Goal: Information Seeking & Learning: Compare options

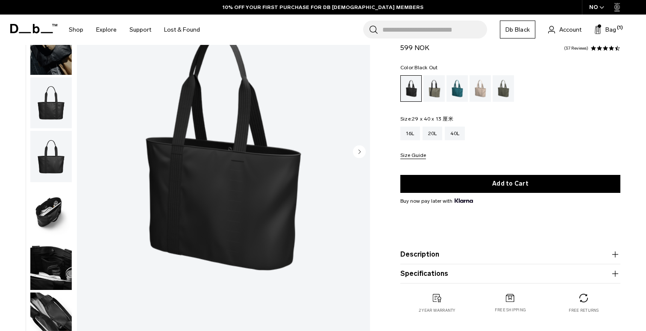
scroll to position [0, 53]
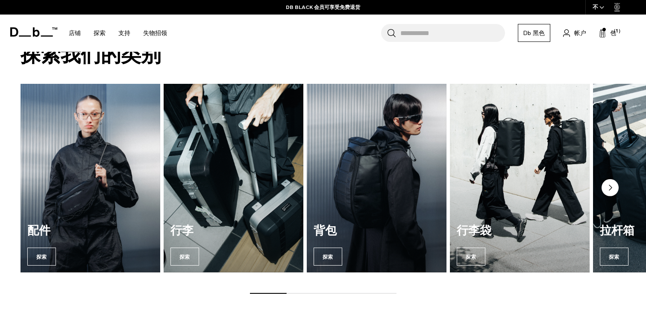
scroll to position [650, 0]
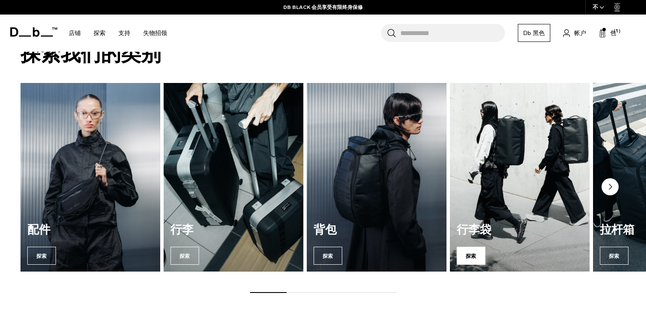
click at [468, 252] on font "探索" at bounding box center [470, 256] width 11 height 8
click at [472, 253] on font "探索" at bounding box center [470, 256] width 11 height 6
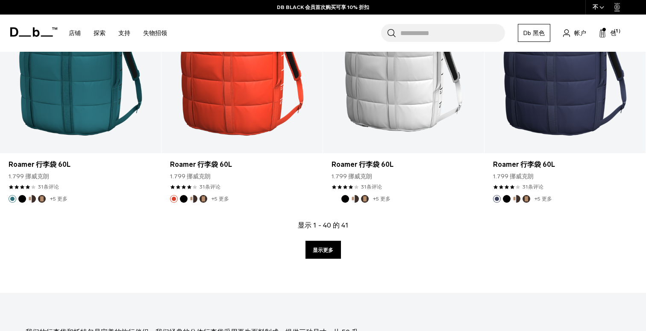
scroll to position [2466, 0]
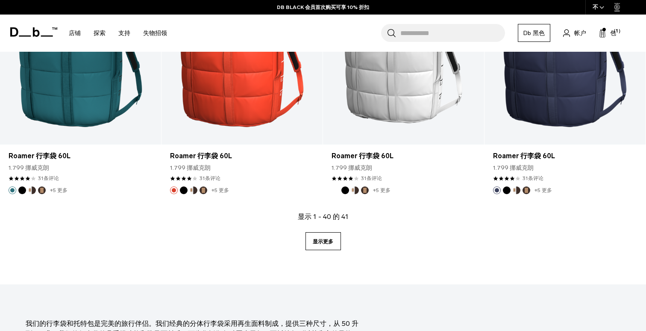
click at [324, 242] on font "显示更多" at bounding box center [323, 241] width 21 height 6
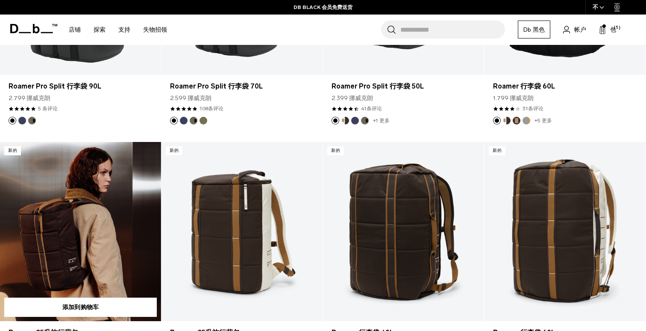
scroll to position [245, 0]
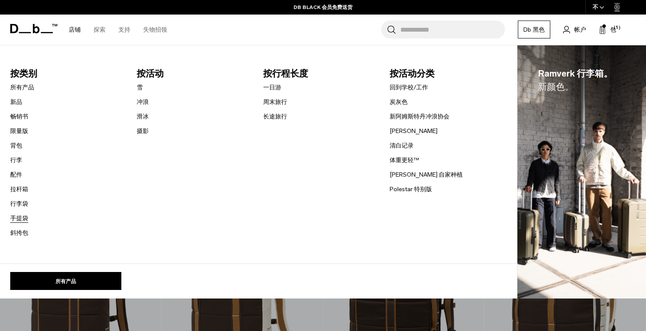
click at [22, 218] on font "手提袋" at bounding box center [19, 217] width 18 height 7
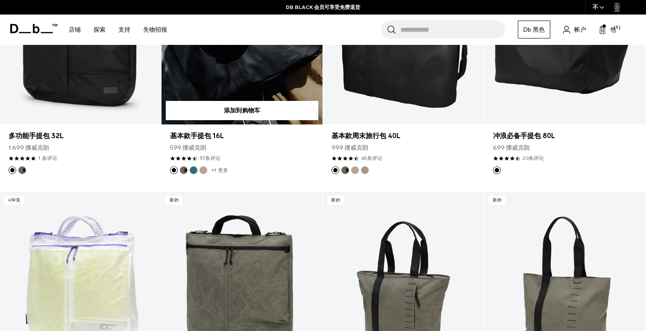
scroll to position [21, 0]
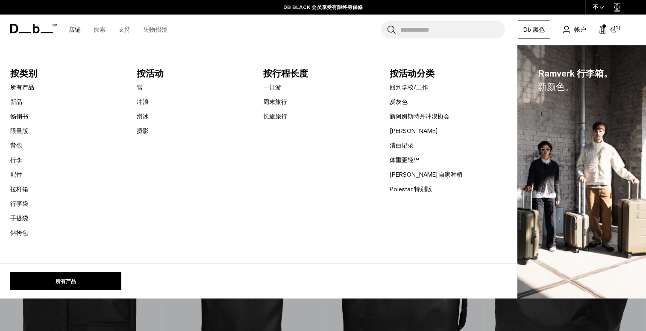
click at [25, 202] on font "行李袋" at bounding box center [19, 203] width 18 height 7
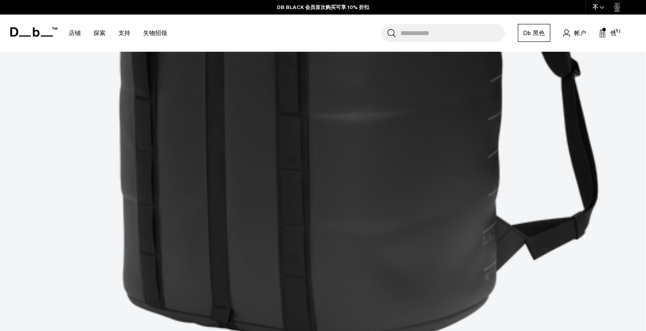
scroll to position [491, 0]
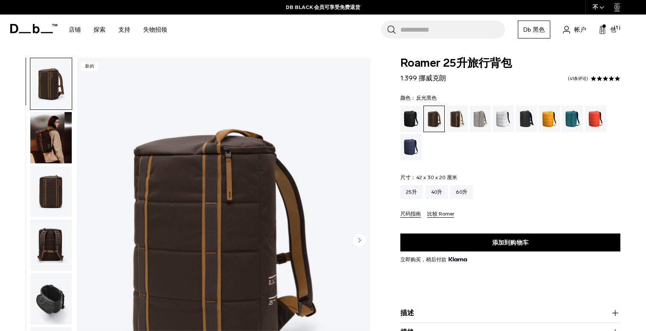
click at [525, 124] on div "反光黑色" at bounding box center [526, 118] width 22 height 26
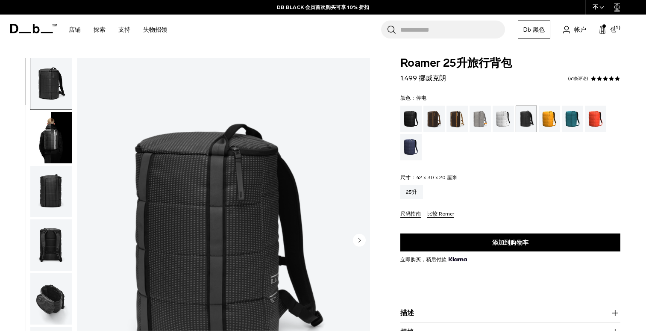
click at [412, 118] on div "停电" at bounding box center [411, 118] width 22 height 26
